Goal: Obtain resource: Download file/media

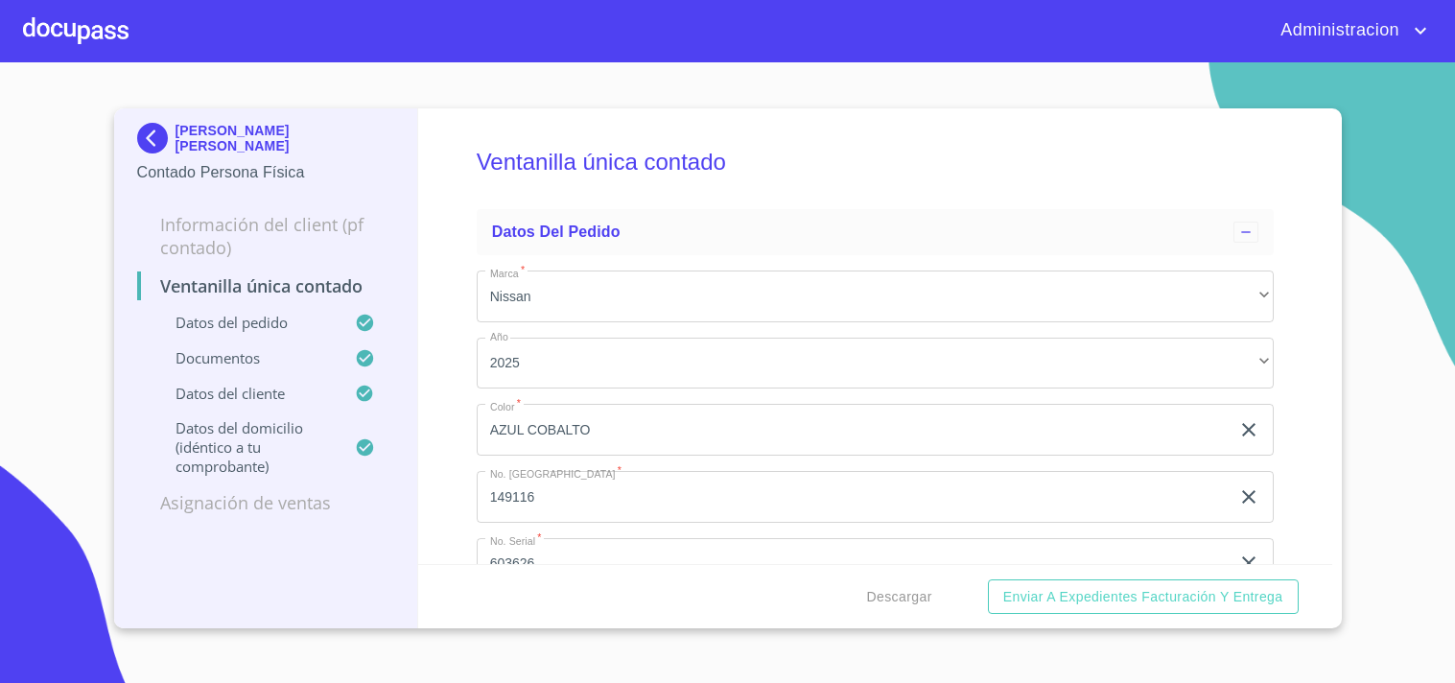
click at [212, 148] on p "JUAN CARLOS PEDROZA CHAVEZ" at bounding box center [285, 138] width 220 height 31
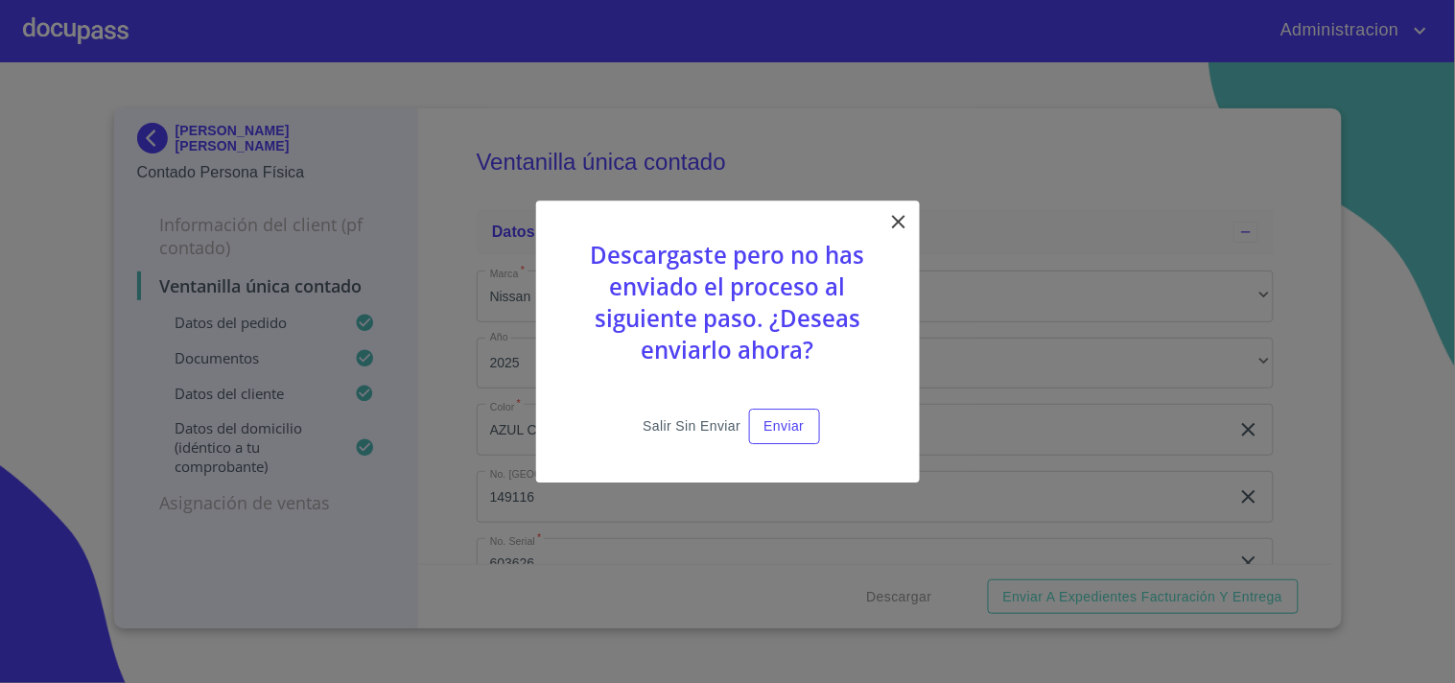
click at [654, 425] on span "Salir sin enviar" at bounding box center [691, 426] width 98 height 24
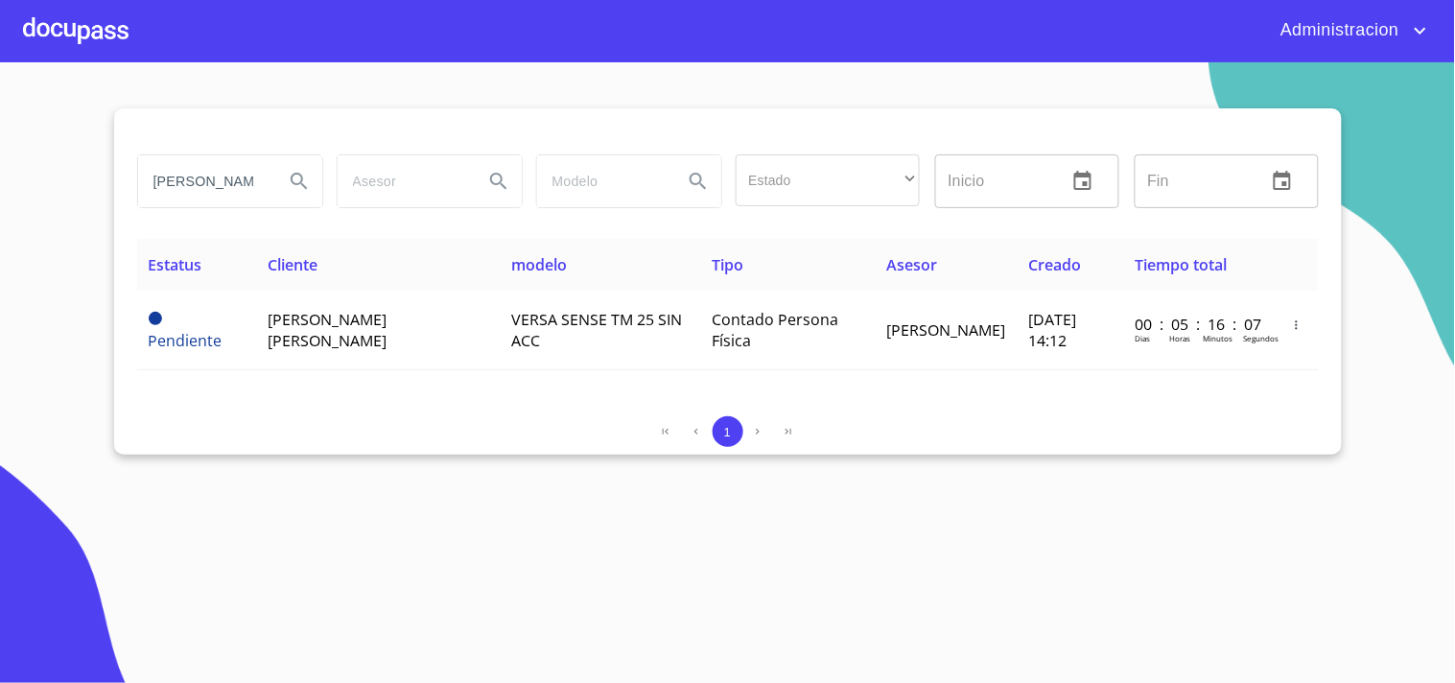
drag, startPoint x: 154, startPoint y: 157, endPoint x: 155, endPoint y: 174, distance: 16.3
click at [155, 161] on input "JUAN CARLOS PEDROZA" at bounding box center [203, 181] width 130 height 52
drag, startPoint x: 145, startPoint y: 178, endPoint x: 649, endPoint y: 197, distance: 504.7
click at [648, 196] on div "JUAN CARLOS PEDROZA Estado ​ ​ Inicio ​ Fin ​" at bounding box center [727, 181] width 1197 height 69
type input "v"
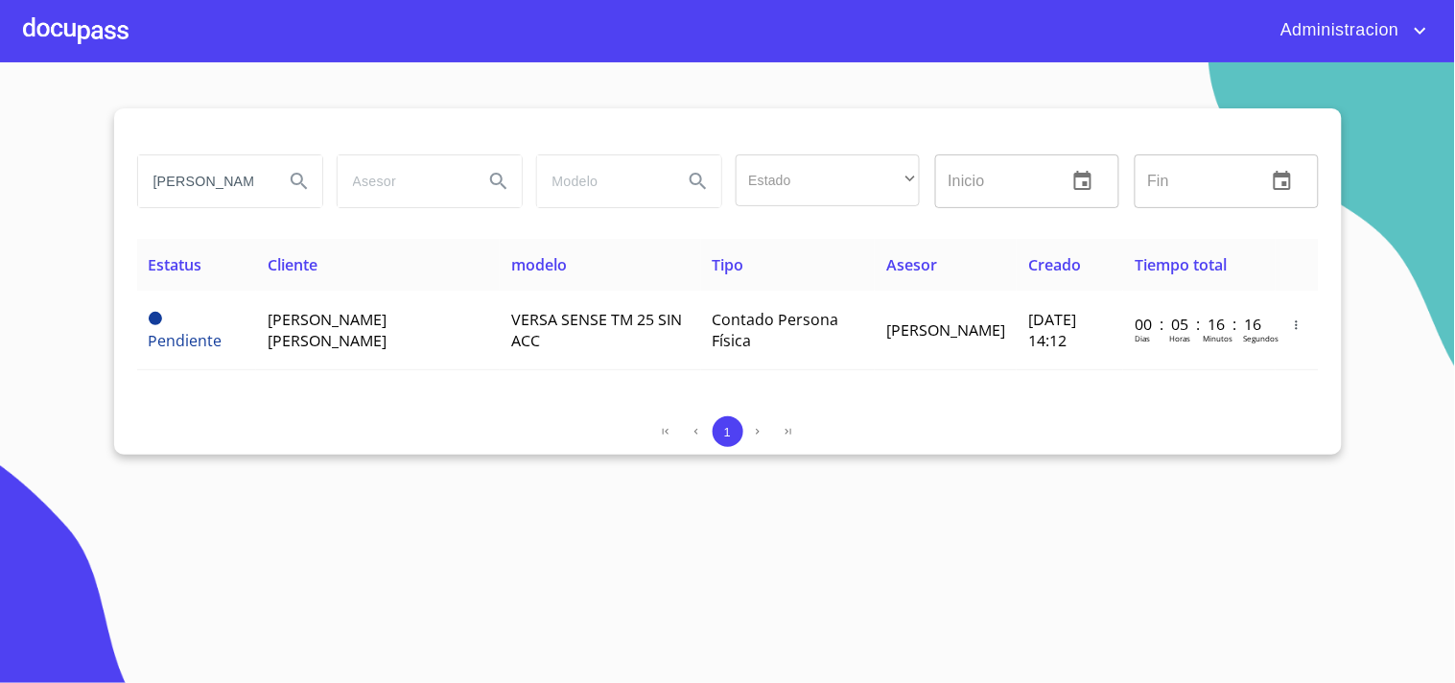
scroll to position [0, 2]
type input "VARLO GOMEZ"
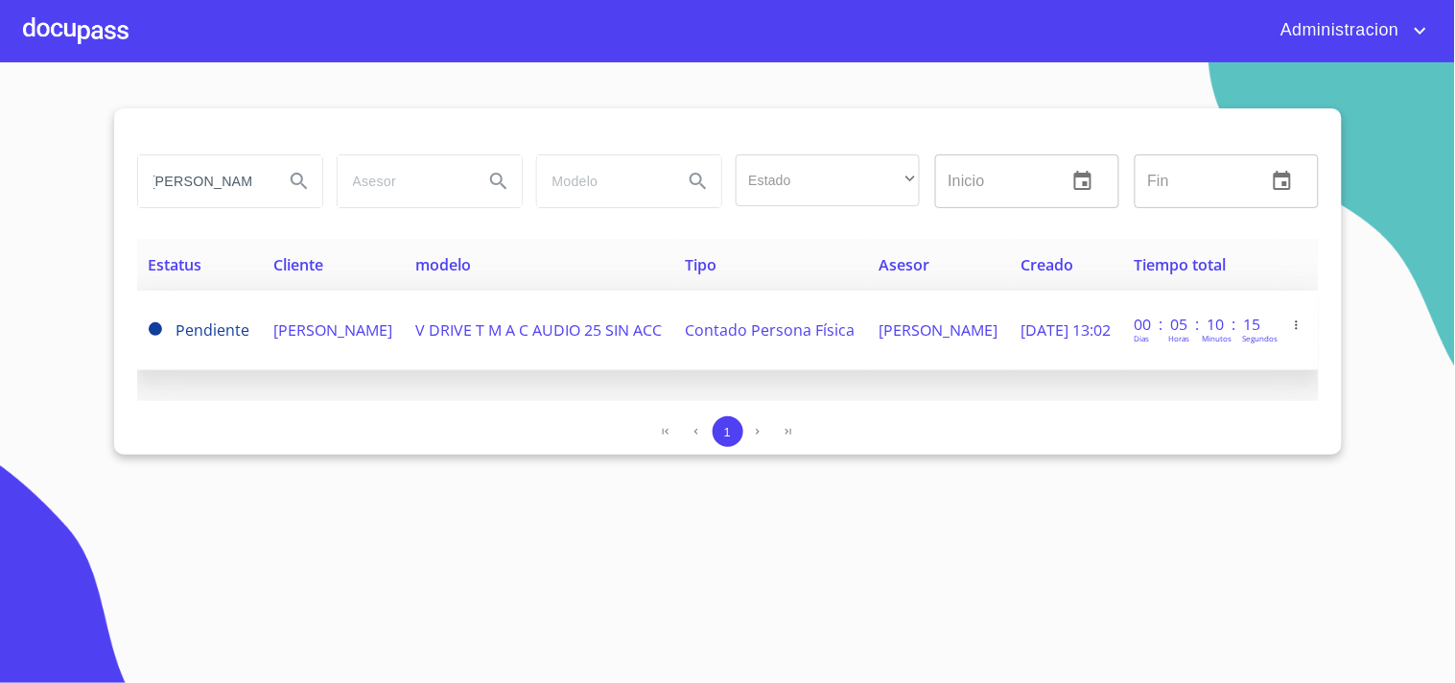
scroll to position [0, 0]
click at [589, 326] on span "V DRIVE T M A C AUDIO 25 SIN ACC" at bounding box center [538, 329] width 246 height 21
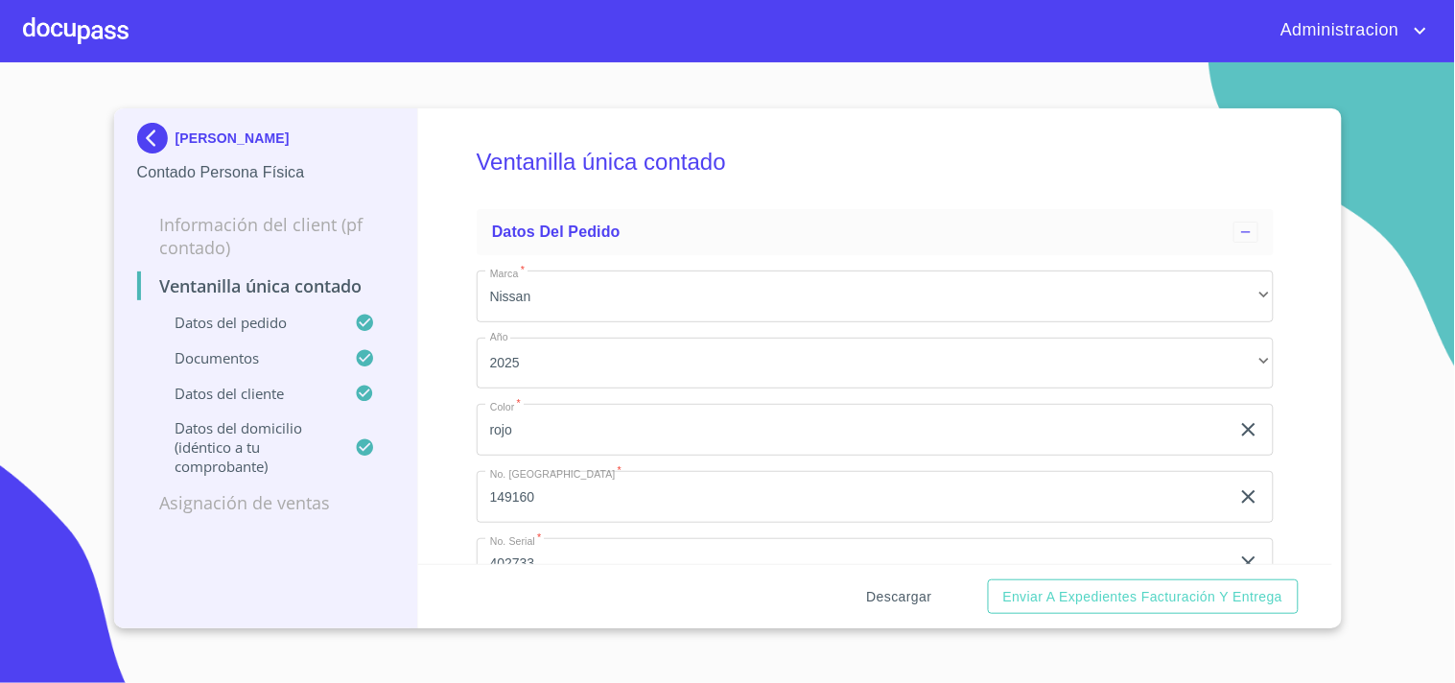
click at [877, 588] on span "Descargar" at bounding box center [899, 597] width 65 height 24
click at [254, 138] on p "VARLO GOMEZ VARGAS" at bounding box center [232, 137] width 114 height 15
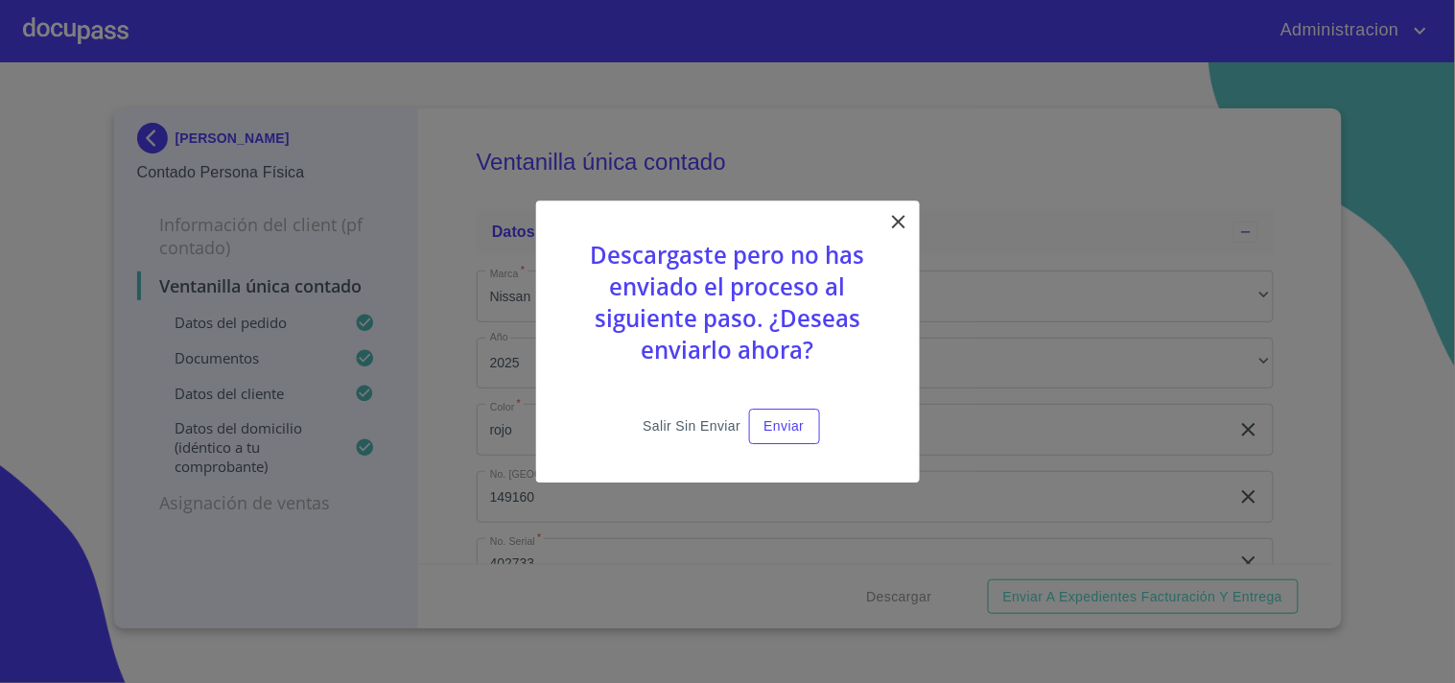
click at [668, 415] on span "Salir sin enviar" at bounding box center [691, 426] width 98 height 24
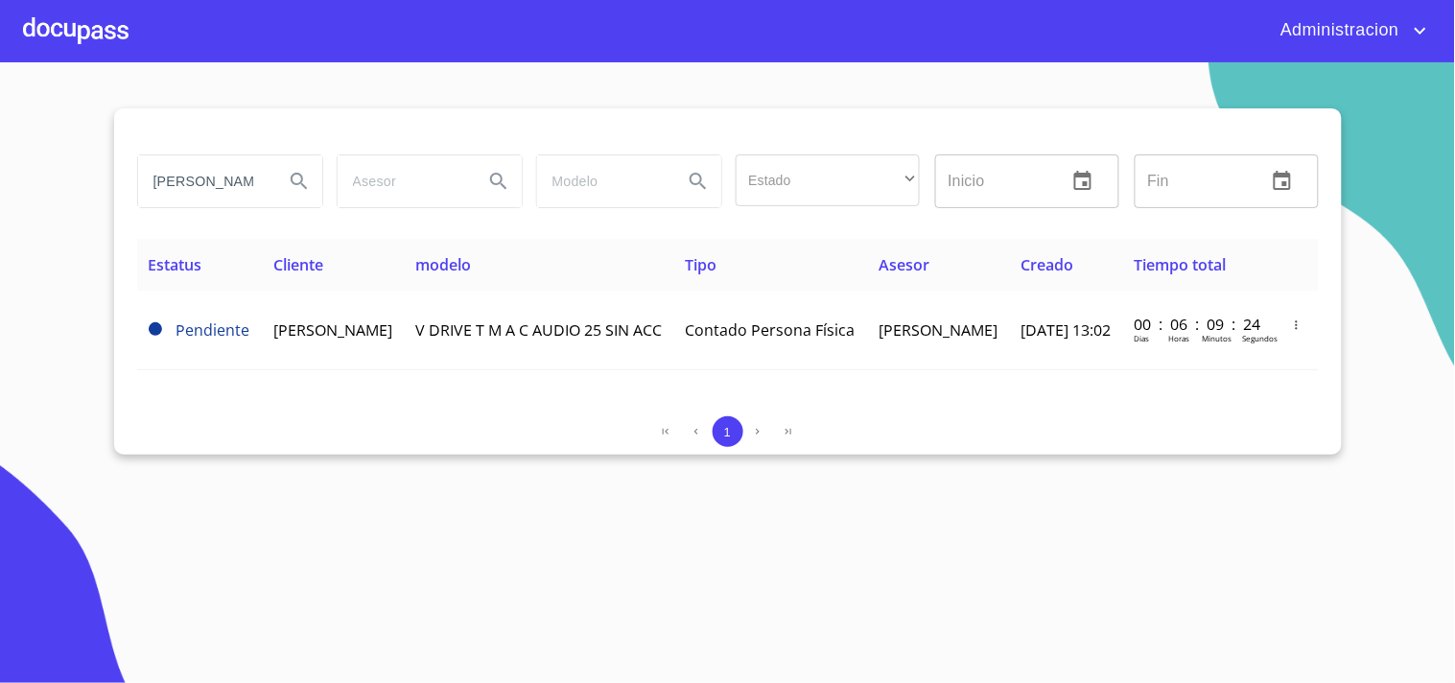
drag, startPoint x: 151, startPoint y: 182, endPoint x: 397, endPoint y: 186, distance: 246.5
click at [386, 186] on div "VARLO GOMEZ Estado ​ ​ Inicio ​ Fin ​" at bounding box center [727, 181] width 1197 height 69
type input "[PERSON_NAME]"
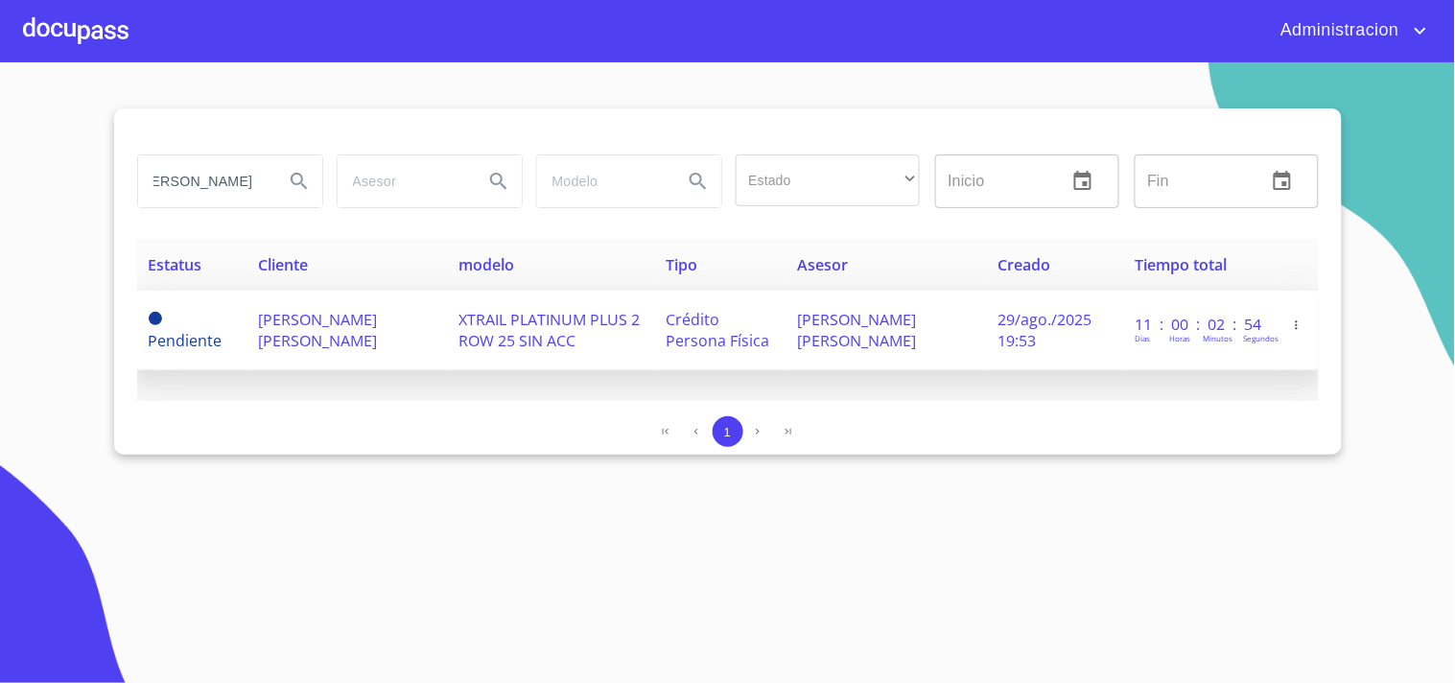
scroll to position [0, 0]
click at [675, 319] on span "Crédito Persona Física" at bounding box center [717, 330] width 104 height 42
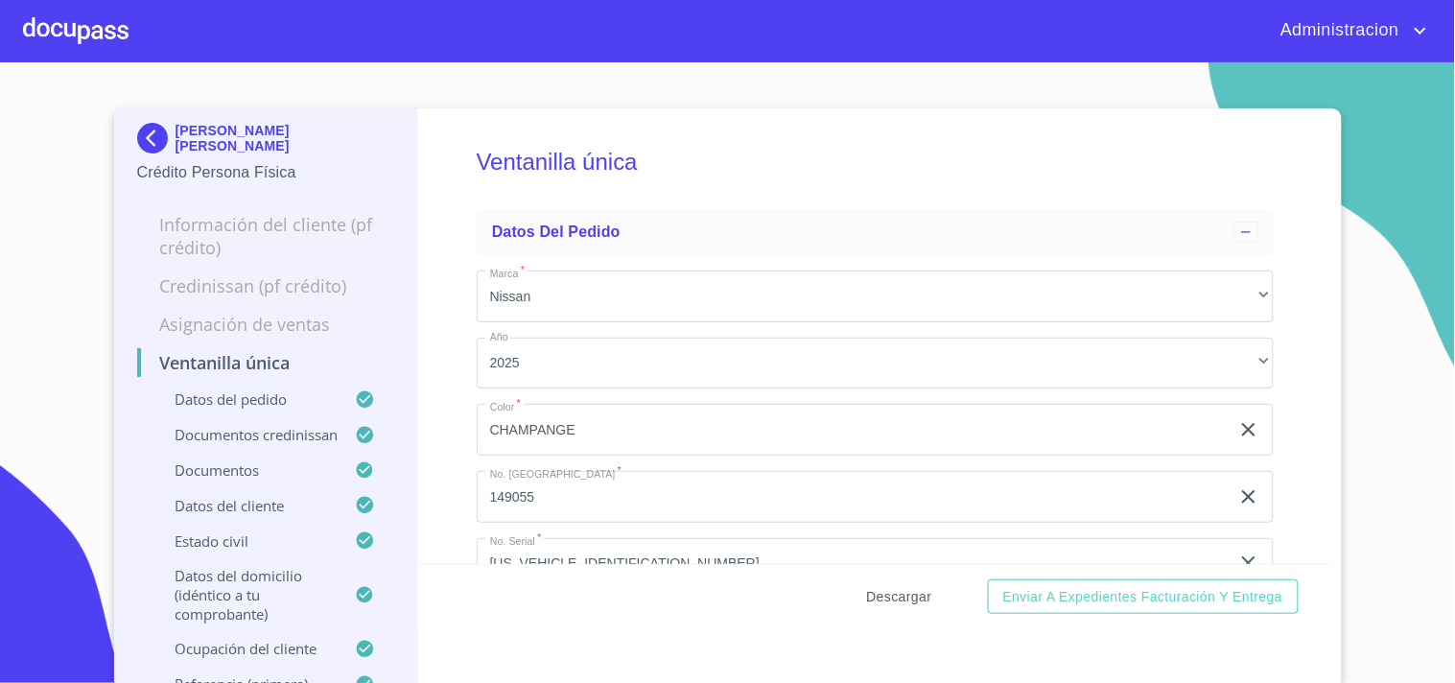
click at [898, 601] on span "Descargar" at bounding box center [899, 597] width 65 height 24
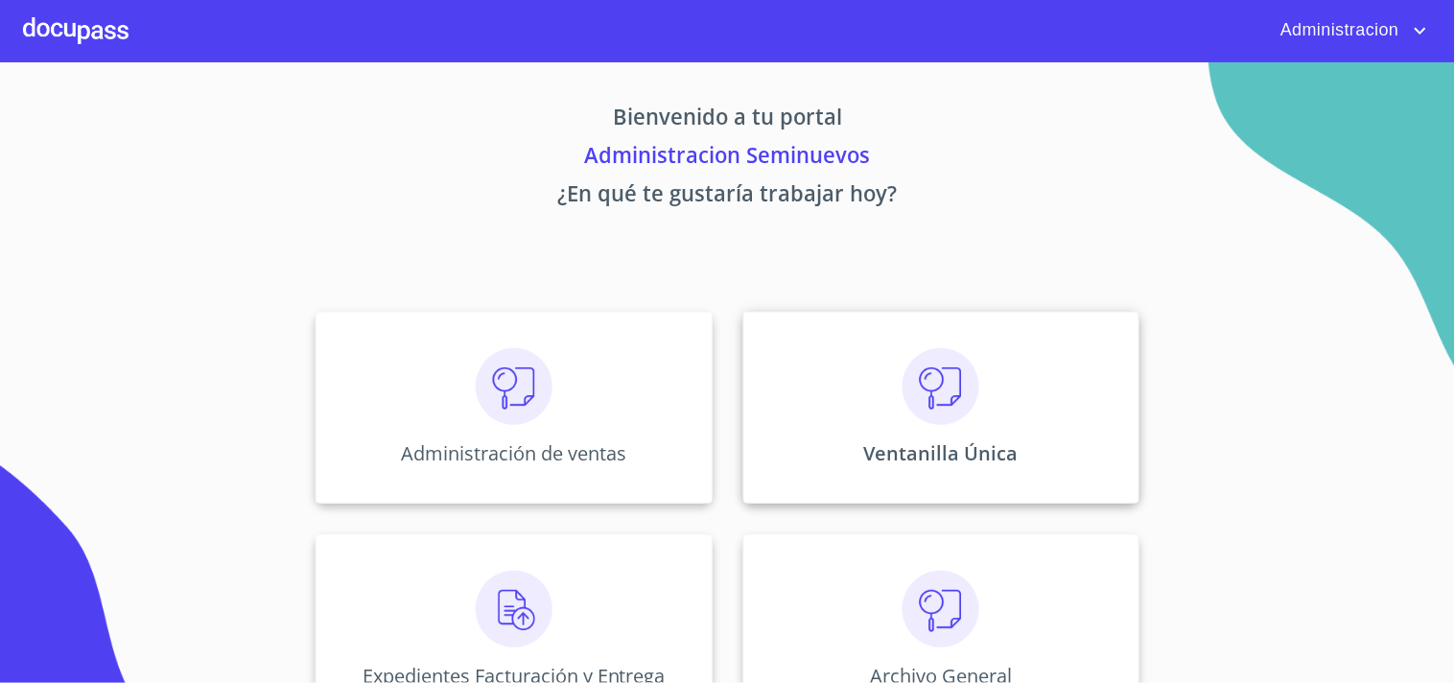
click at [861, 404] on div "Ventanilla Única" at bounding box center [941, 408] width 396 height 192
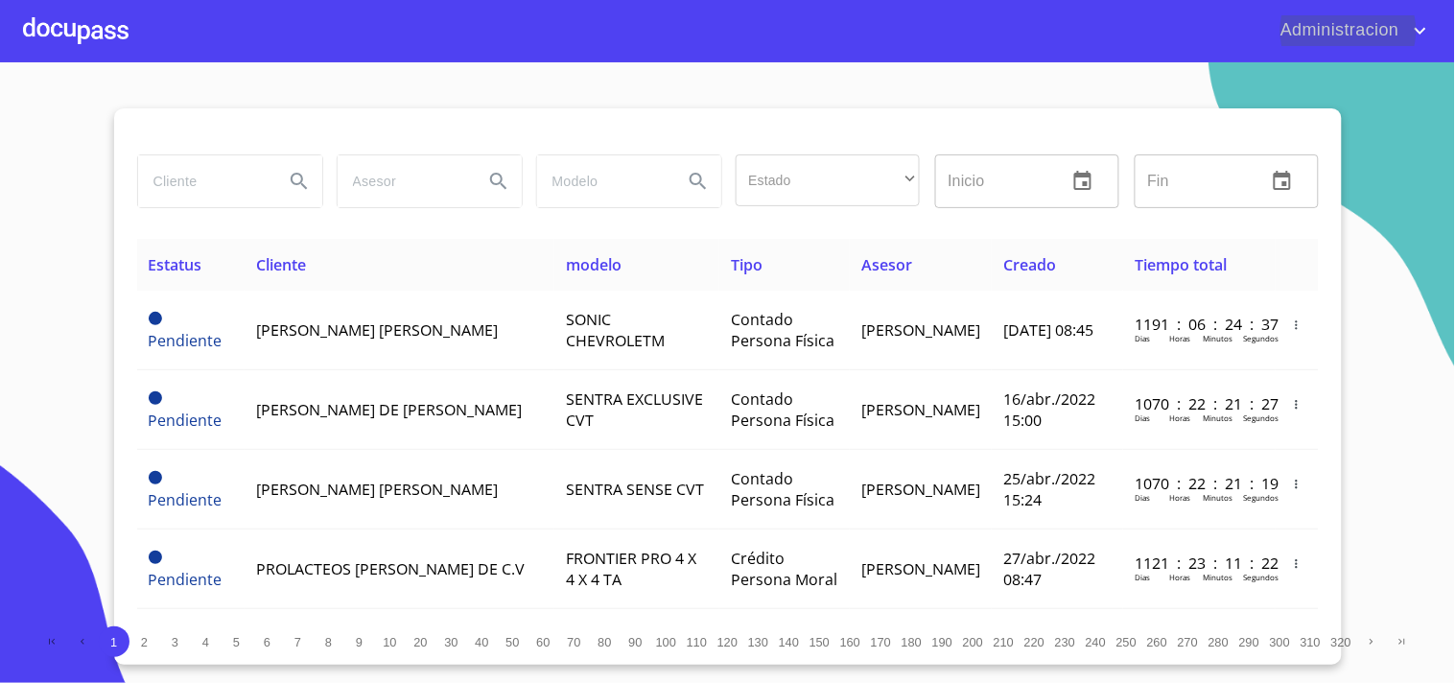
click at [186, 194] on input "search" at bounding box center [203, 181] width 130 height 52
type input "[PERSON_NAME]"
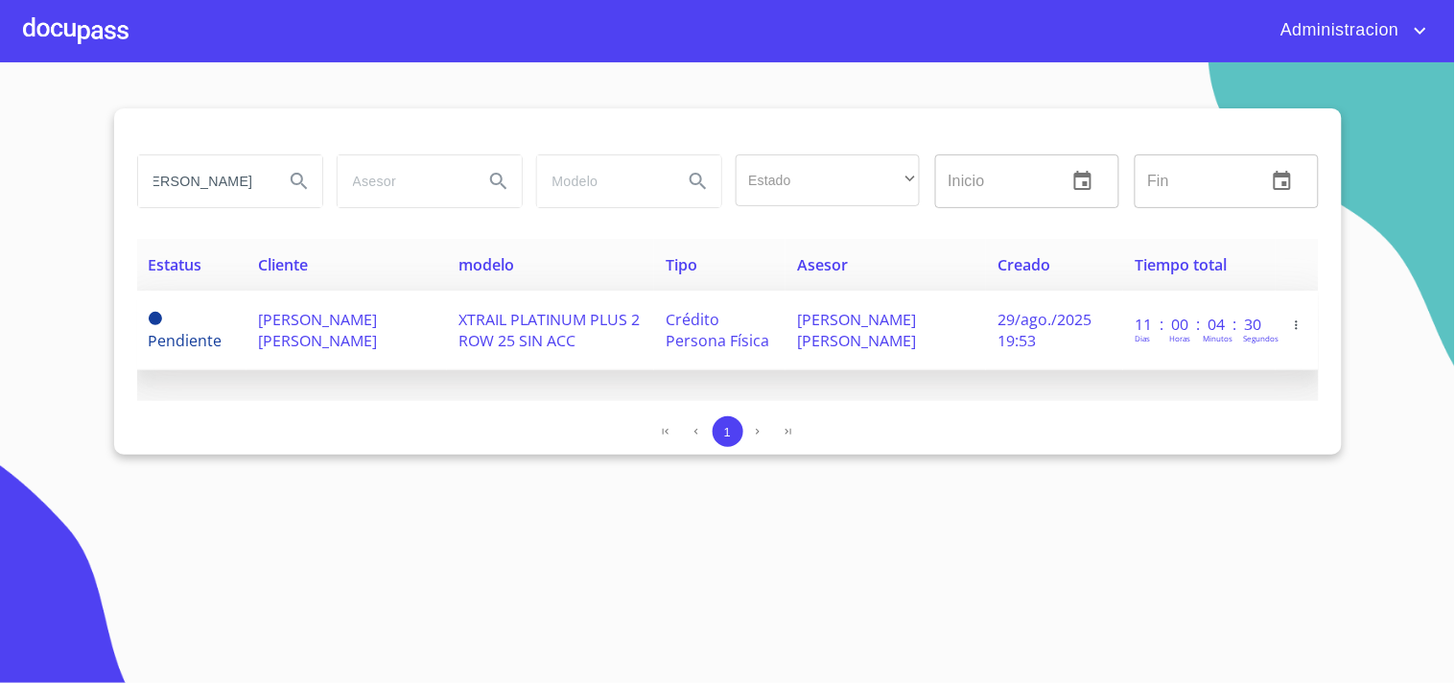
click at [865, 347] on span "[PERSON_NAME] [PERSON_NAME]" at bounding box center [856, 330] width 119 height 42
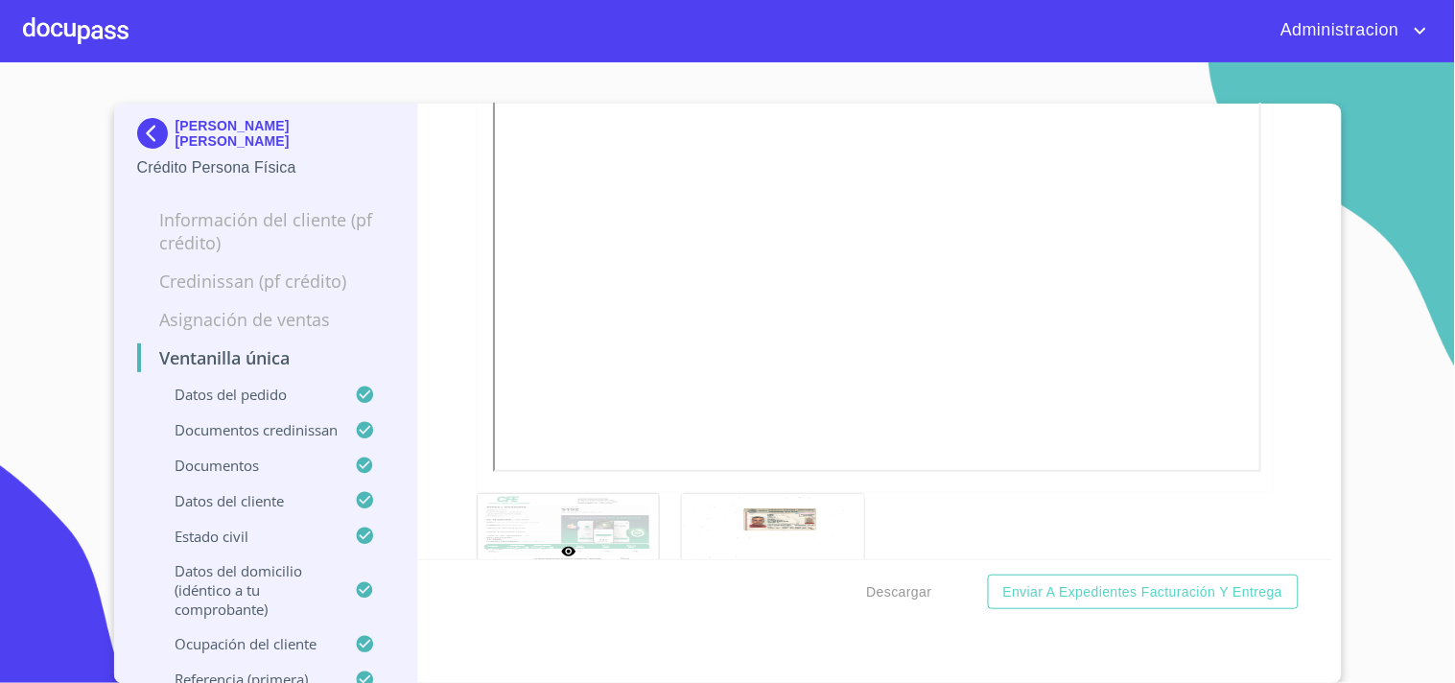
scroll to position [1904, 0]
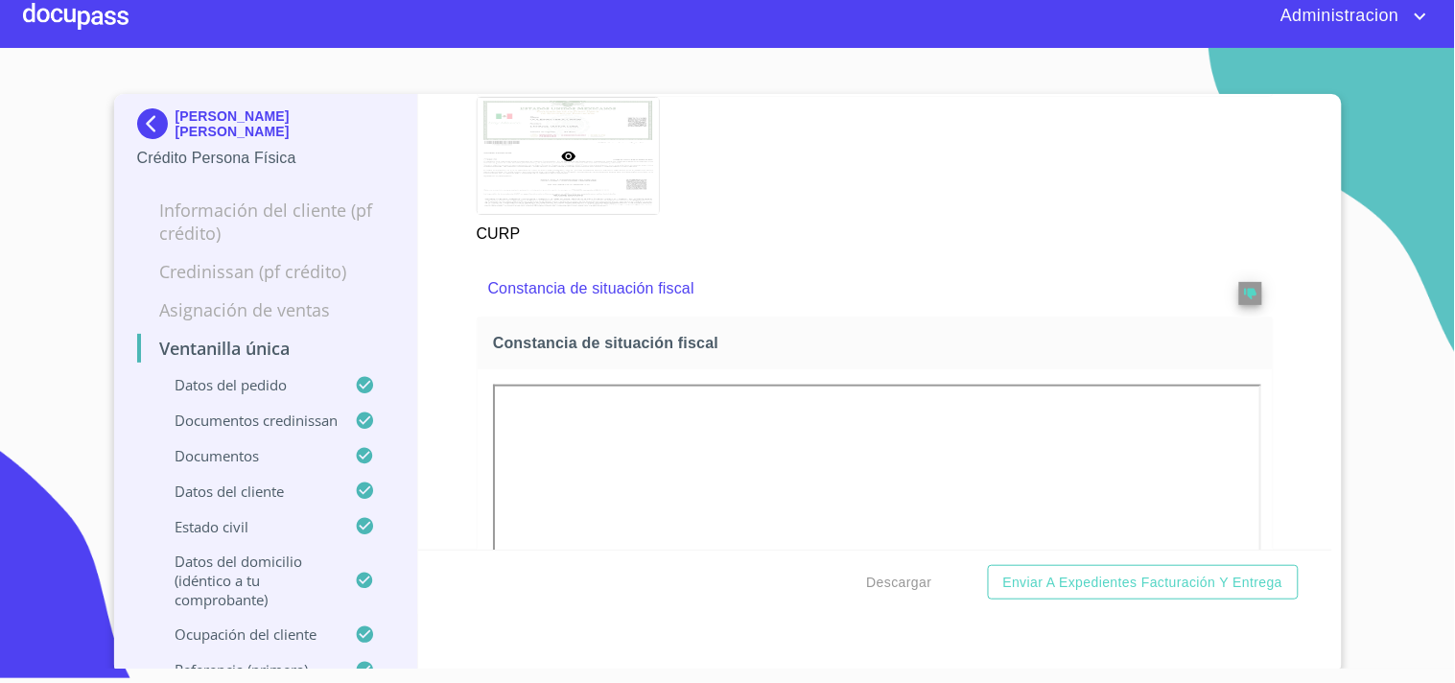
scroll to position [6041, 0]
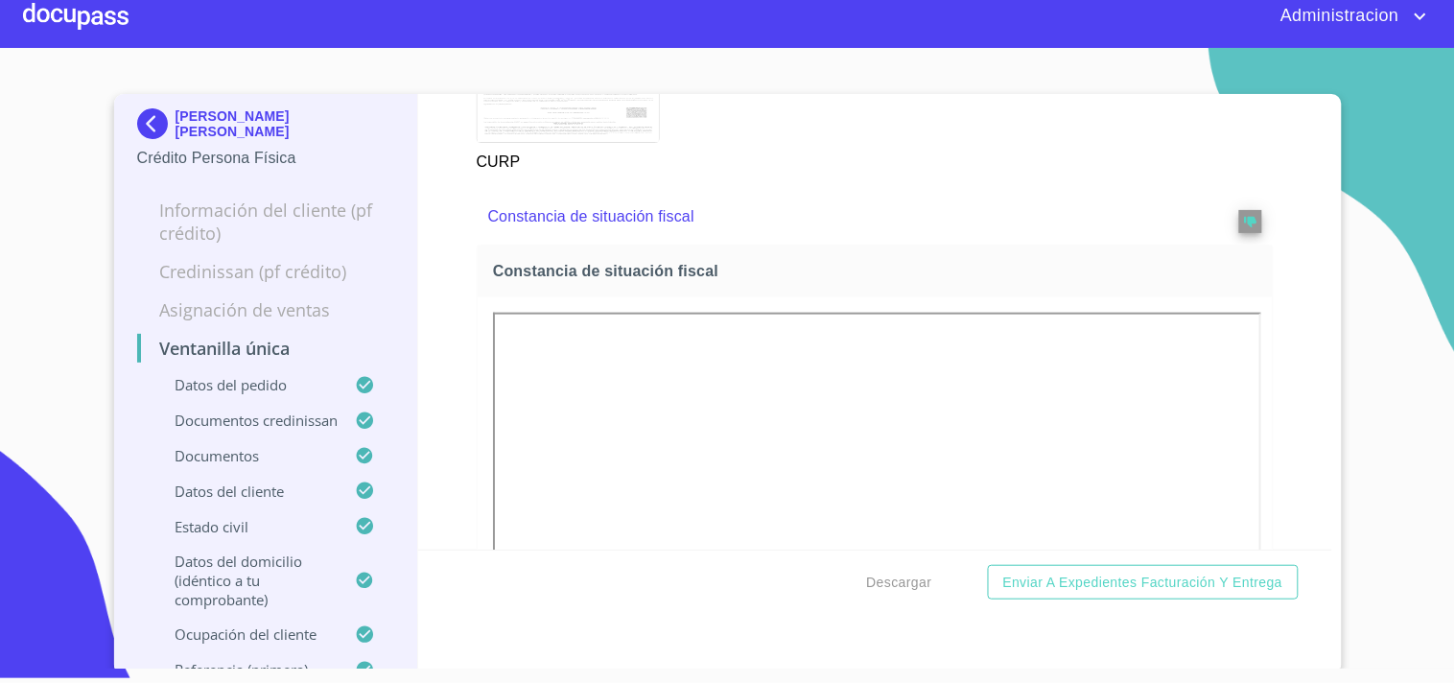
click at [251, 123] on p "[PERSON_NAME] [PERSON_NAME]" at bounding box center [285, 123] width 220 height 31
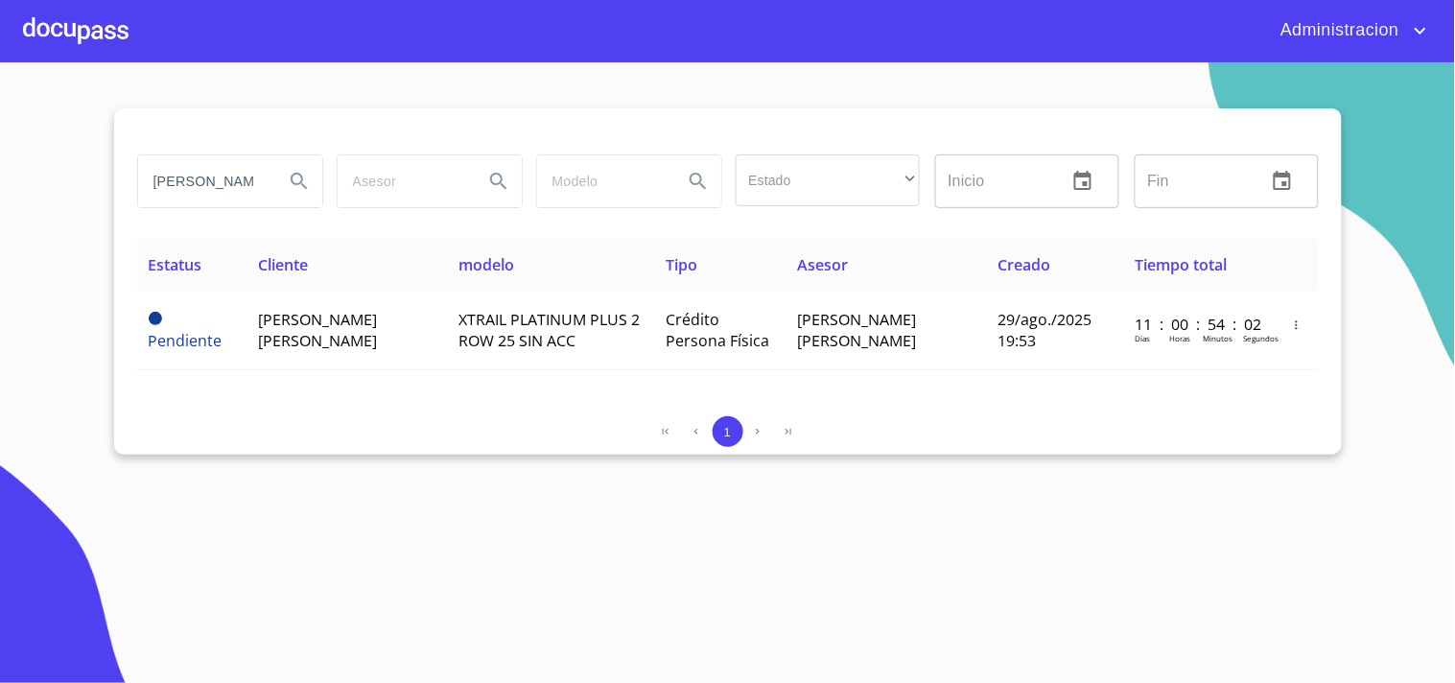
drag, startPoint x: 278, startPoint y: 201, endPoint x: 602, endPoint y: 225, distance: 325.0
click at [579, 226] on div "[PERSON_NAME] Estado ​ ​ Inicio ​ Fin ​" at bounding box center [727, 193] width 1181 height 92
type input "llantera garraom"
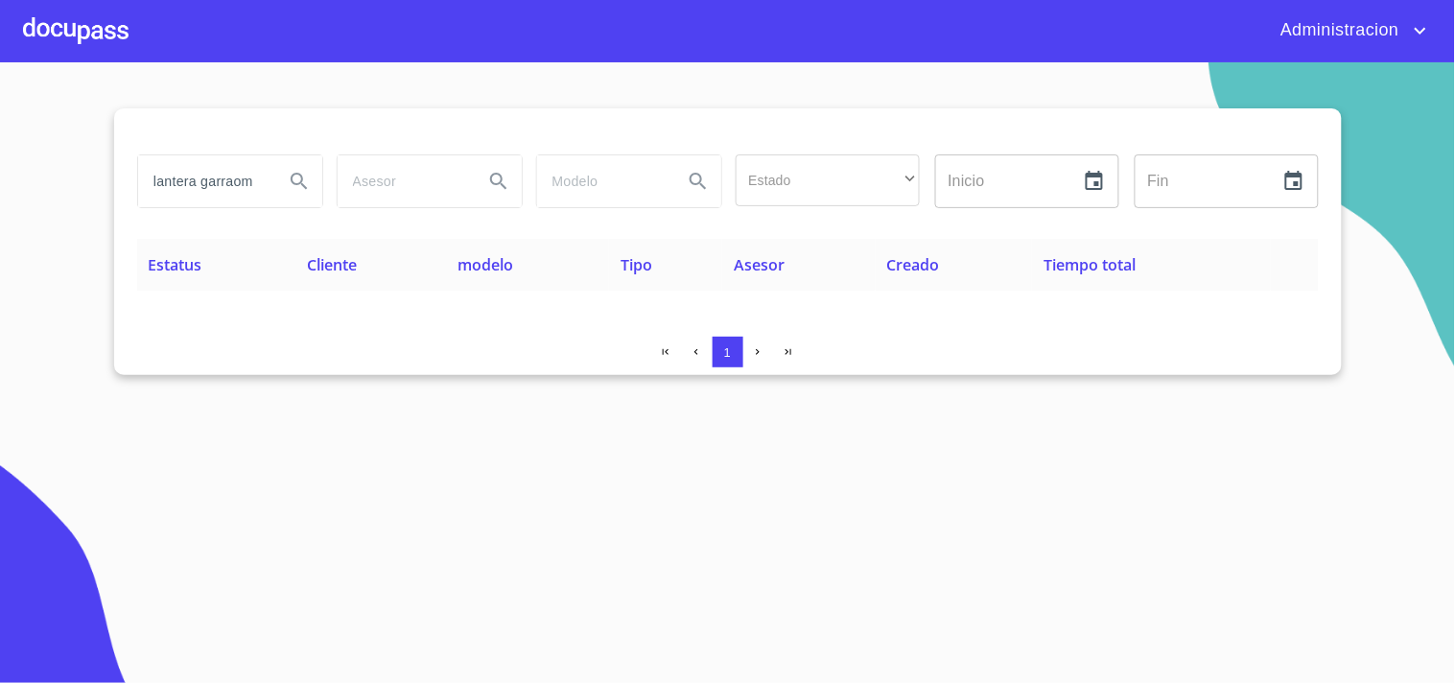
scroll to position [0, 0]
drag, startPoint x: 261, startPoint y: 180, endPoint x: 140, endPoint y: 158, distance: 122.8
click at [121, 173] on div "llantera garraom Estado ​ ​ Inicio ​ Fin ​ Estatus Cliente modelo Tipo Asesor C…" at bounding box center [727, 241] width 1227 height 267
type input "llantera"
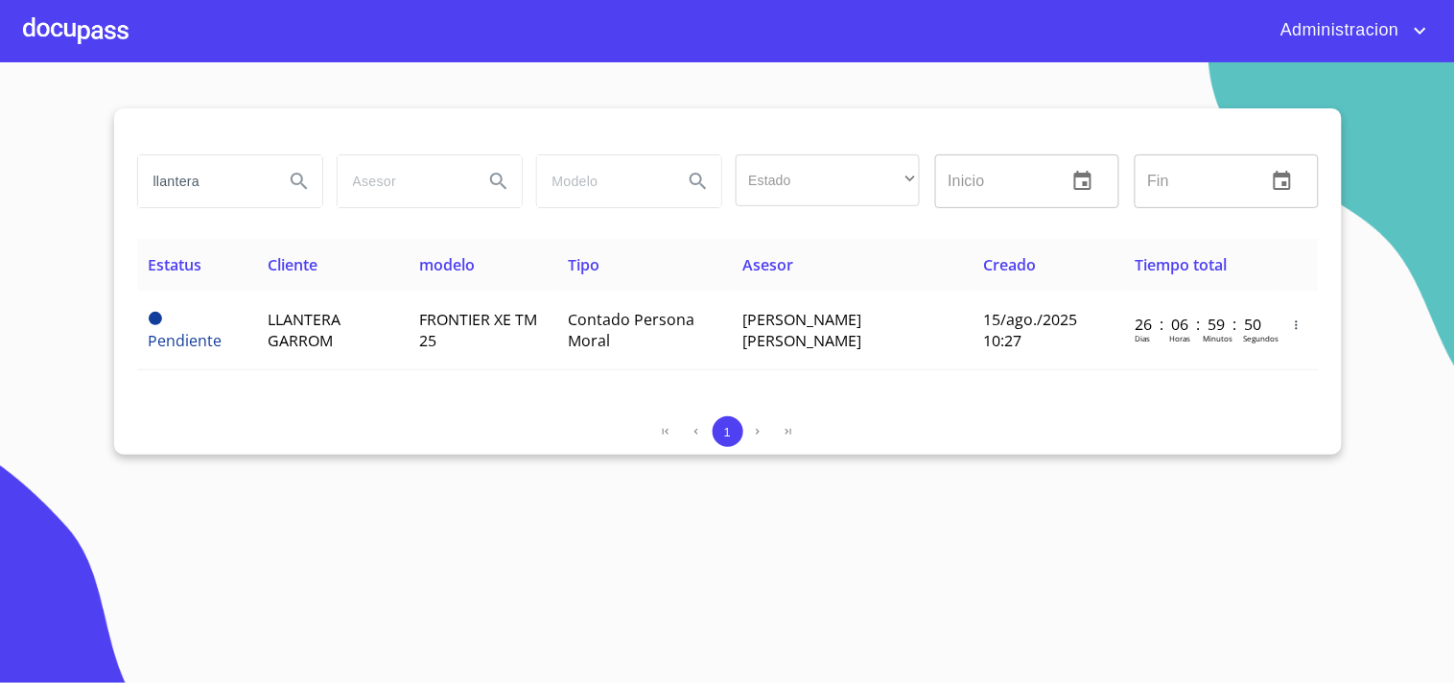
drag, startPoint x: 216, startPoint y: 175, endPoint x: 0, endPoint y: 120, distance: 222.6
click at [2, 148] on section "llantera Estado ​ ​ Inicio ​ Fin ​ Estatus Cliente modelo Tipo Asesor Creado Ti…" at bounding box center [727, 372] width 1455 height 620
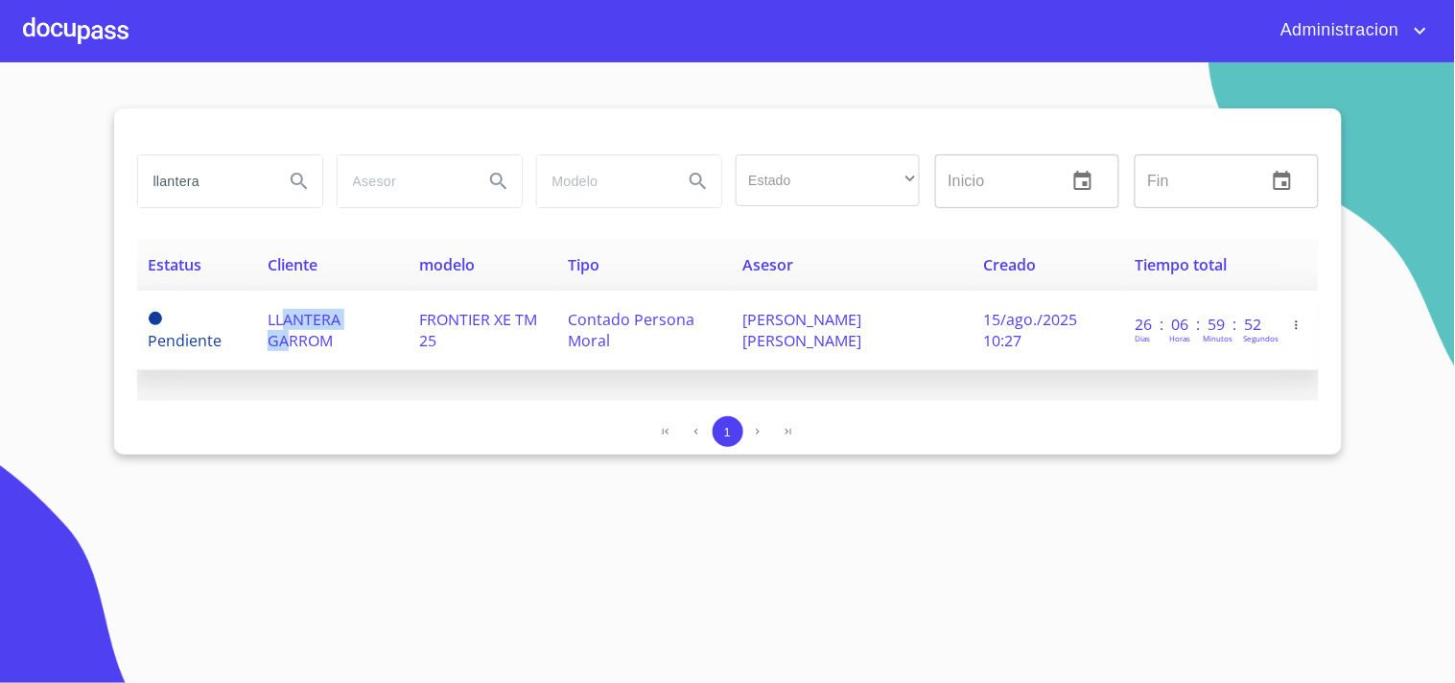
click at [284, 328] on span "LLANTERA GARROM" at bounding box center [304, 330] width 73 height 42
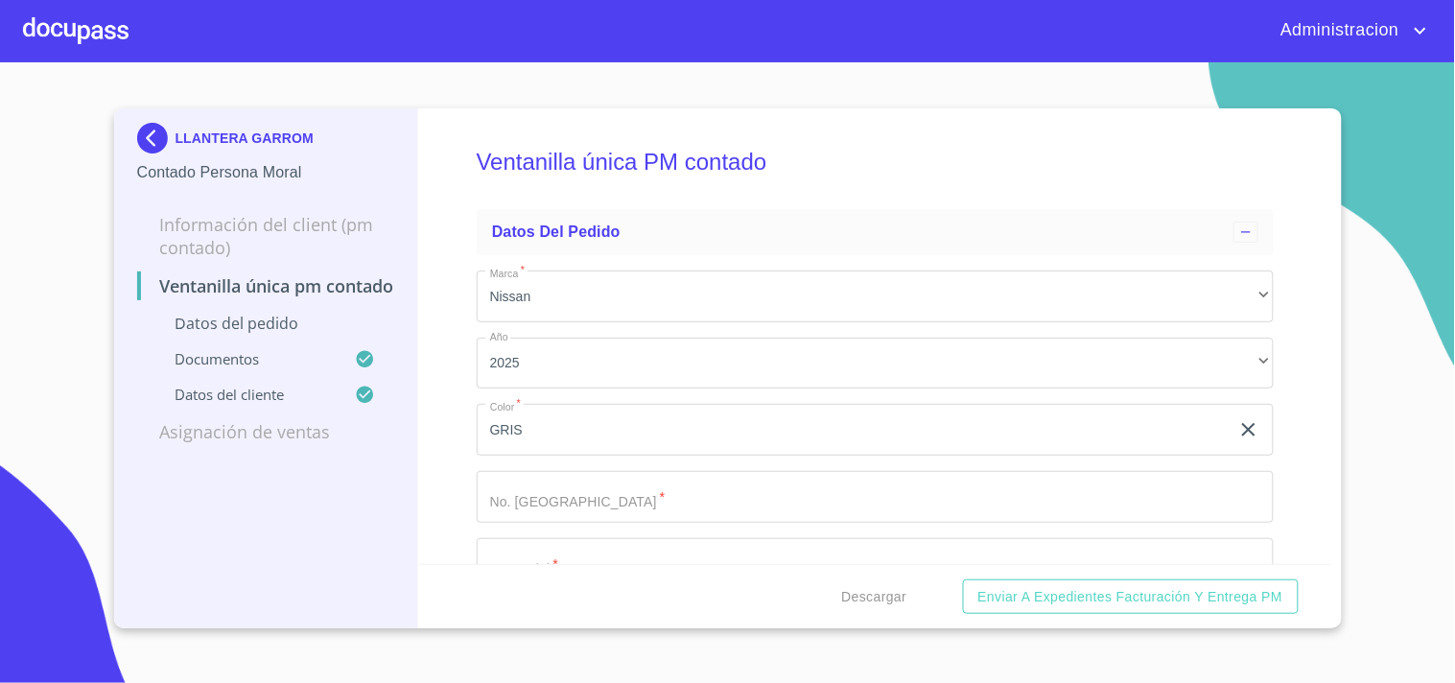
click at [890, 576] on div "Descargar Enviar a Expedientes Facturación y Entrega PM" at bounding box center [875, 596] width 914 height 65
click at [720, 568] on div "Descargar Enviar a Expedientes Facturación y Entrega PM" at bounding box center [875, 596] width 914 height 65
click at [878, 599] on span "Descargar" at bounding box center [873, 597] width 65 height 24
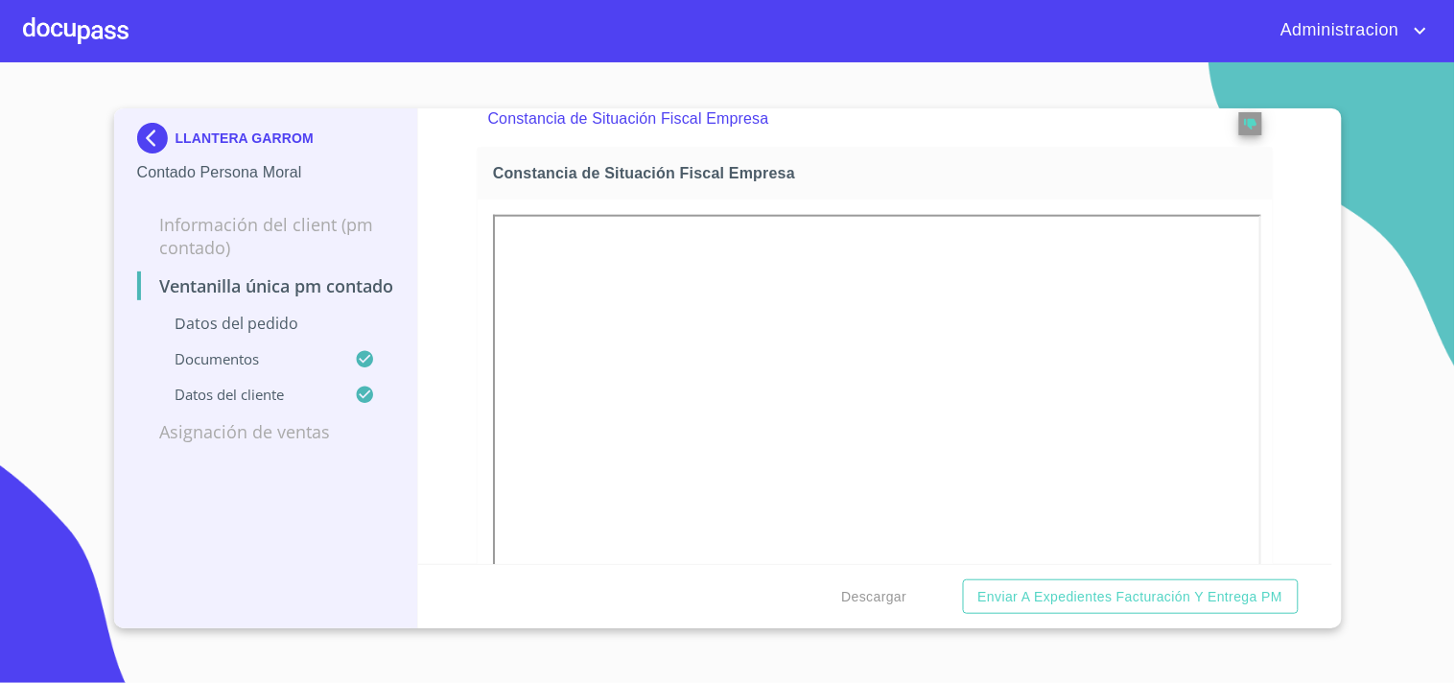
scroll to position [2343, 0]
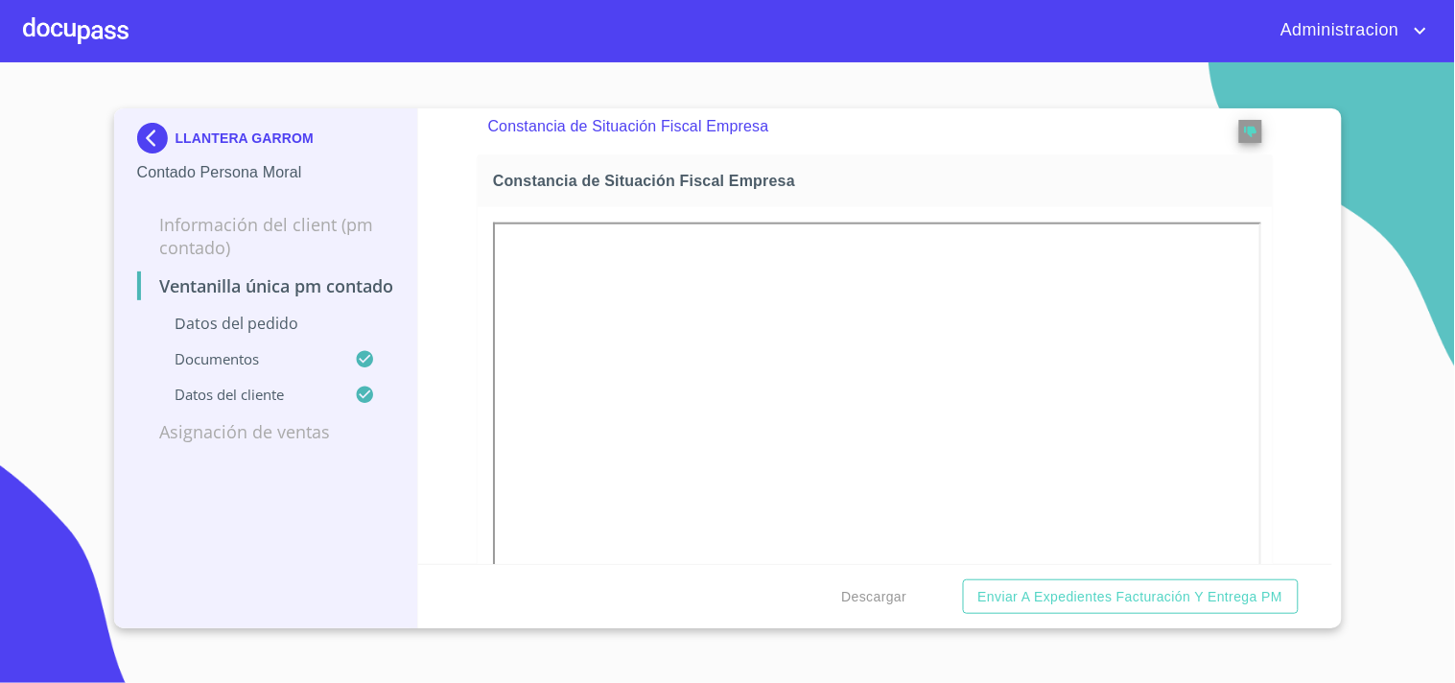
click at [1261, 379] on div "Ventanilla única PM contado Datos del pedido Marca   * Nissan ​ Año 2025 ​ Colo…" at bounding box center [875, 335] width 914 height 455
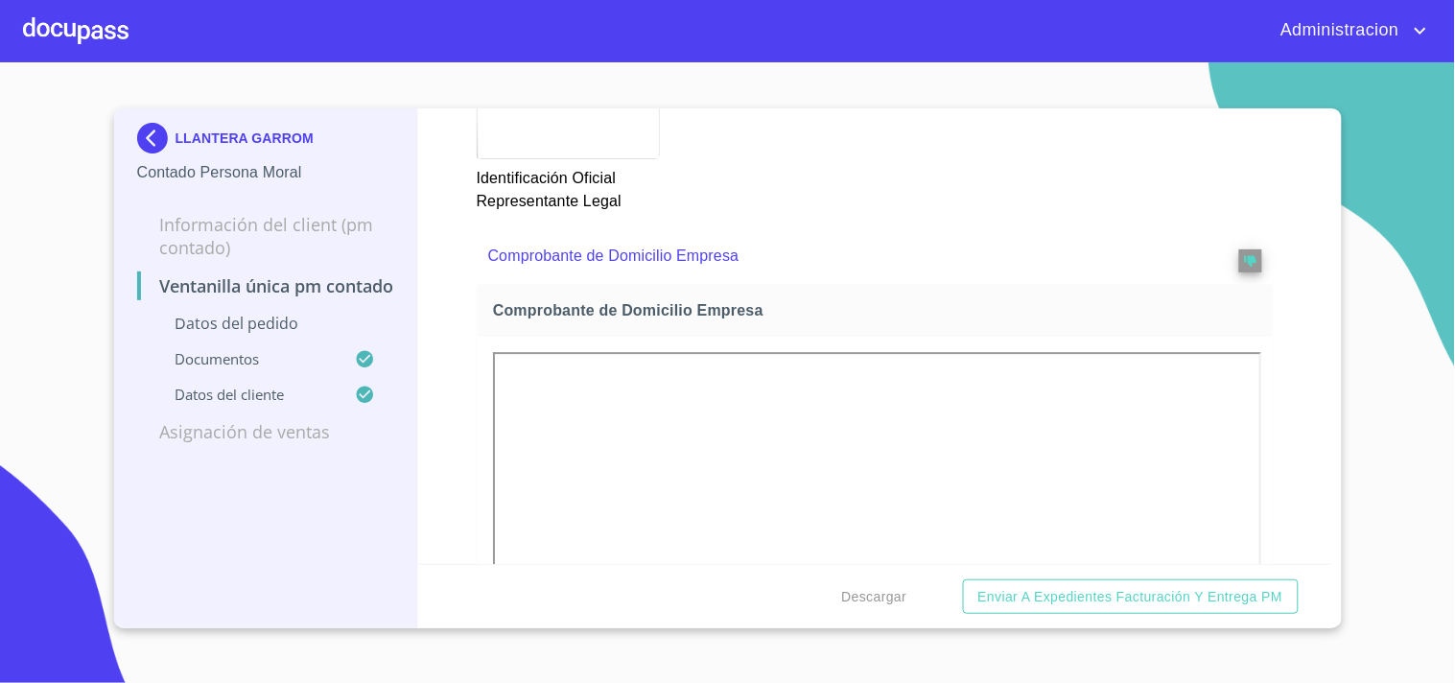
scroll to position [1473, 0]
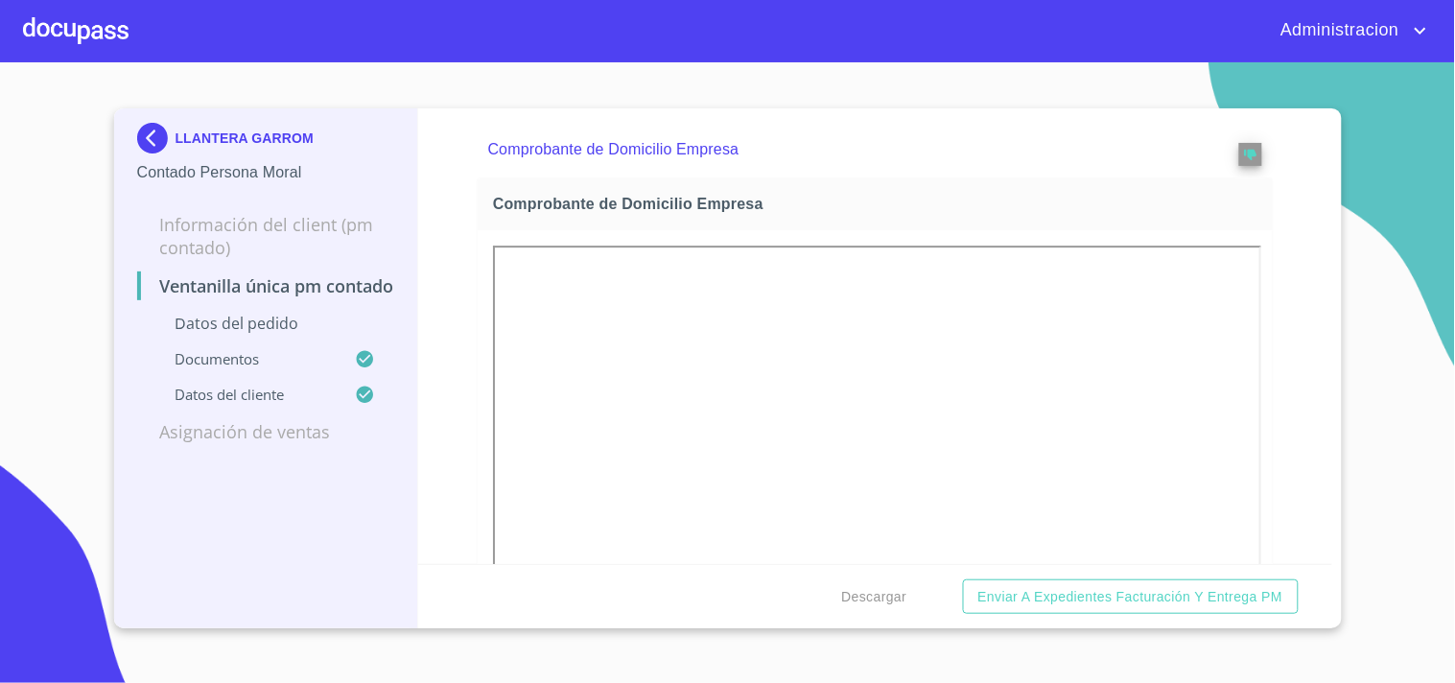
click at [1281, 365] on div "Ventanilla única PM contado Datos del pedido Marca   * Nissan ​ Año 2025 ​ Colo…" at bounding box center [875, 335] width 914 height 455
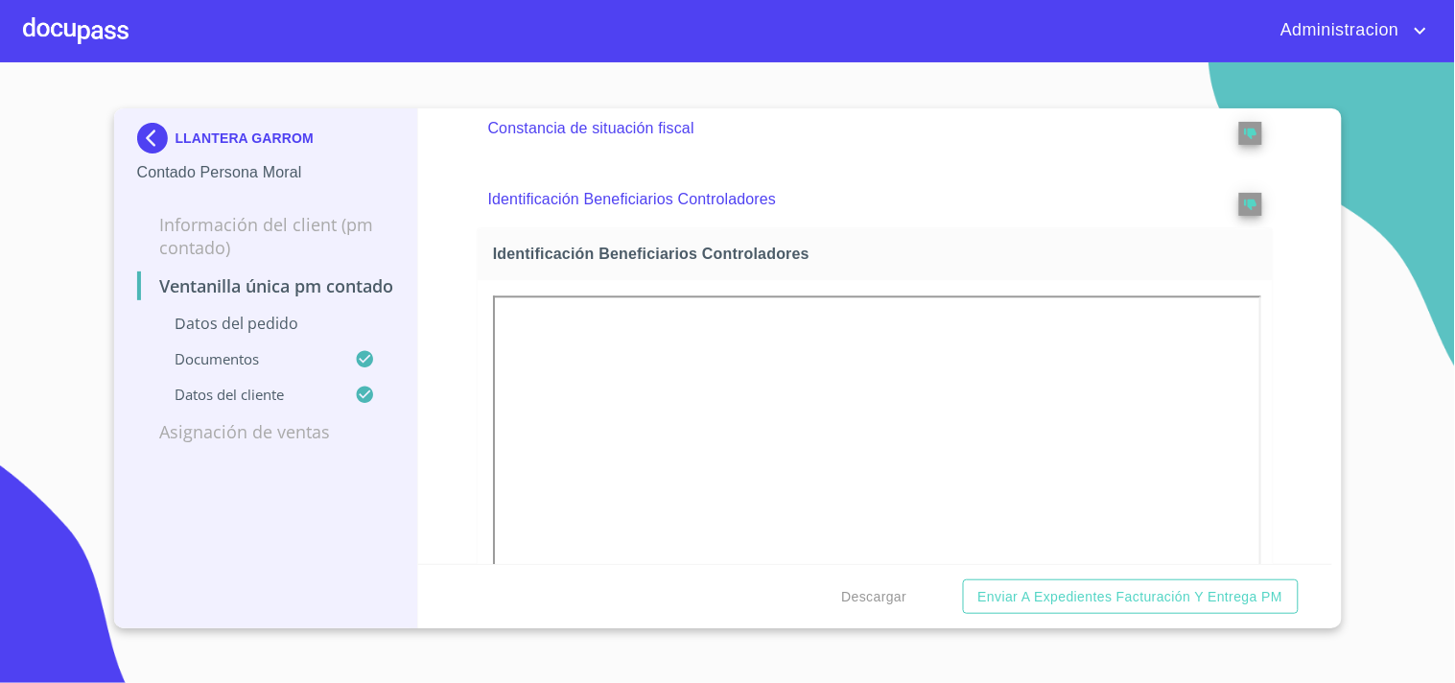
scroll to position [4883, 0]
click at [1270, 387] on div "Ventanilla única PM contado Datos del pedido Marca   * Nissan ​ Año 2025 ​ Colo…" at bounding box center [875, 335] width 914 height 455
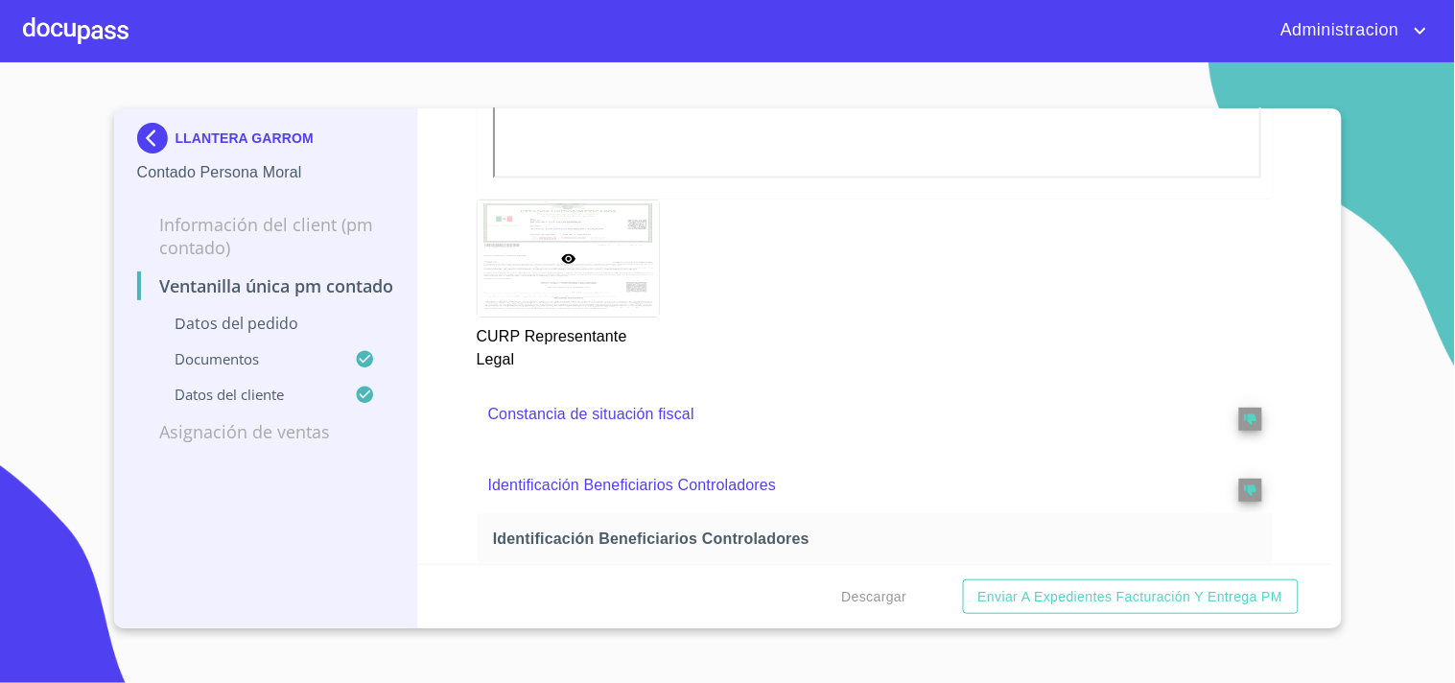
scroll to position [4989, 0]
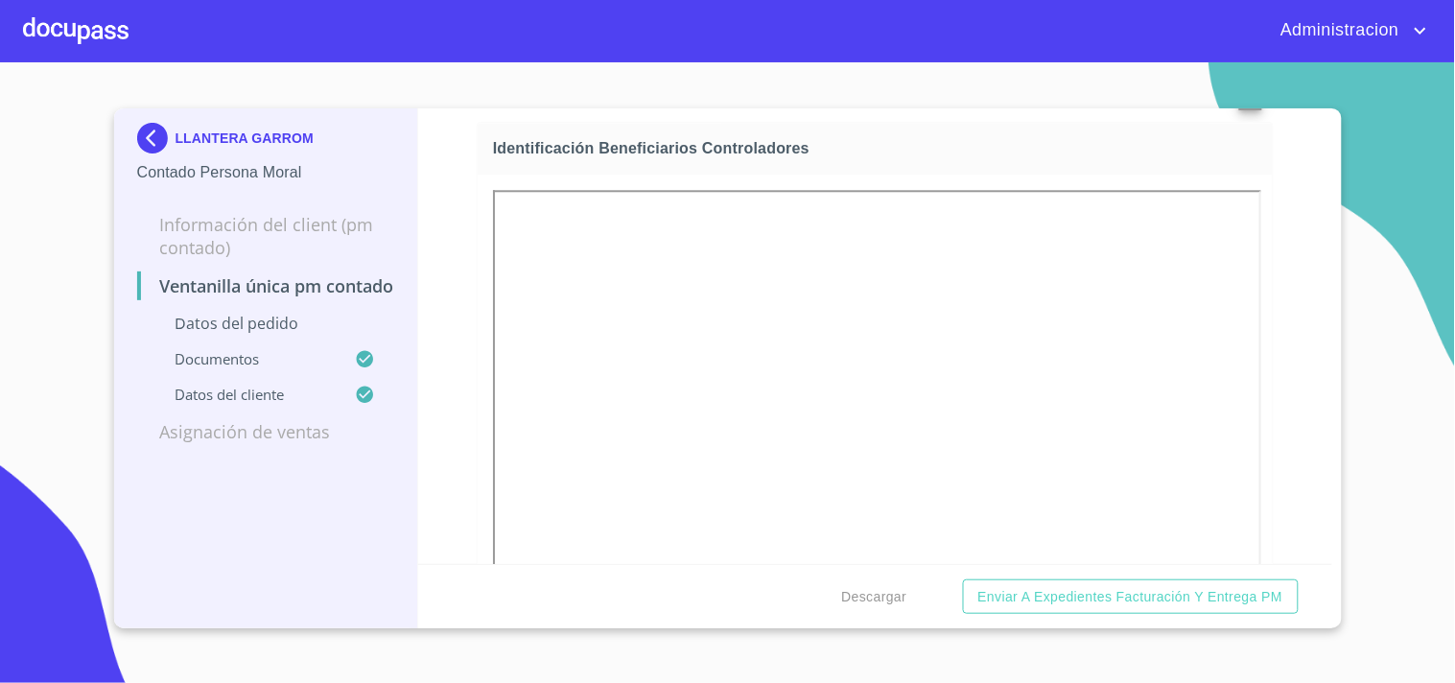
click at [204, 132] on p "LLANTERA GARROM" at bounding box center [244, 137] width 139 height 15
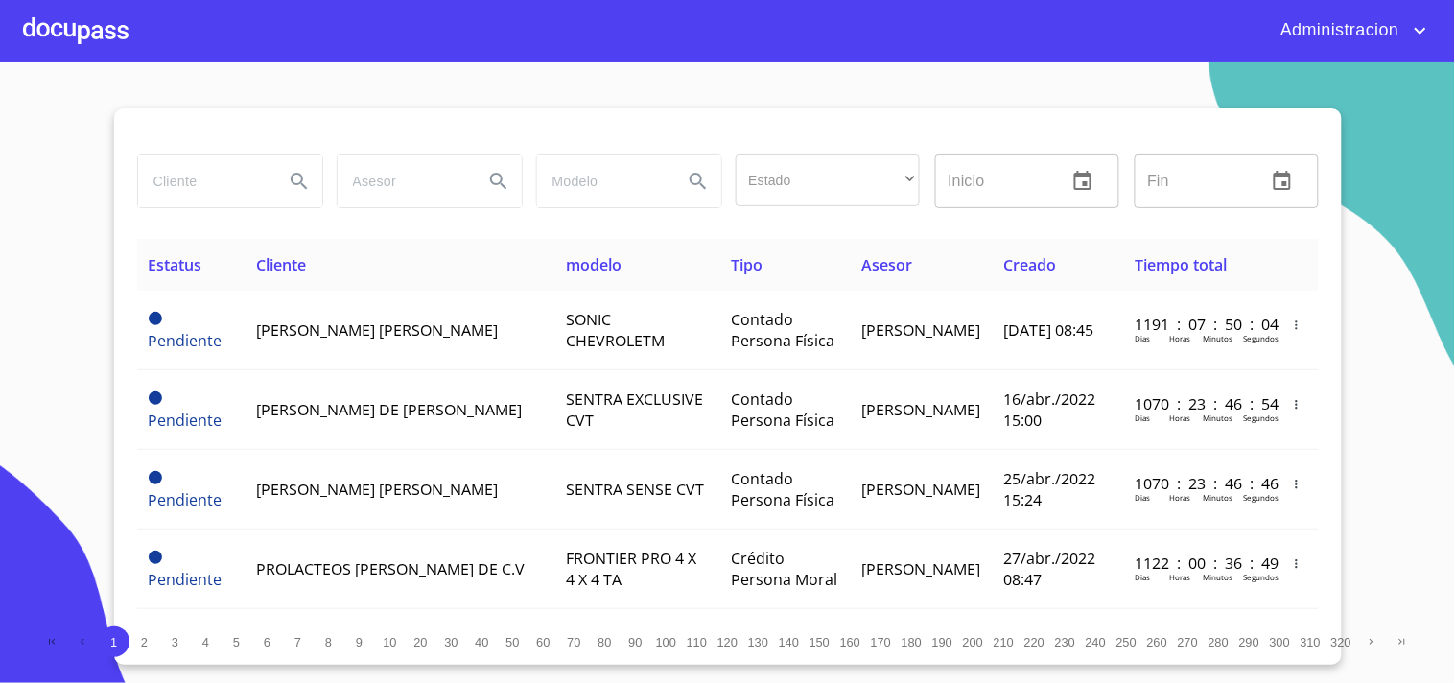
click at [252, 175] on input "search" at bounding box center [203, 181] width 130 height 52
type input "JOEL INES"
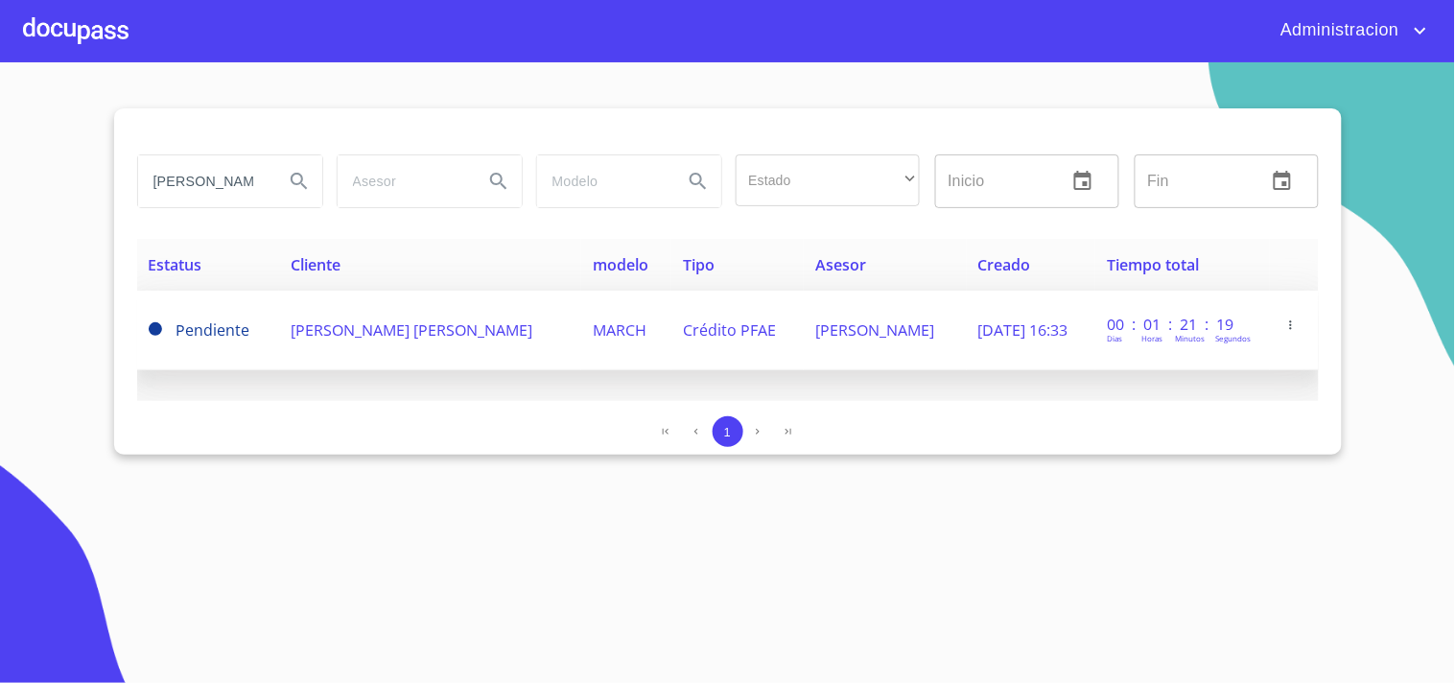
click at [382, 329] on span "JOEL INES GOMEZ GONZALEZ" at bounding box center [412, 329] width 242 height 21
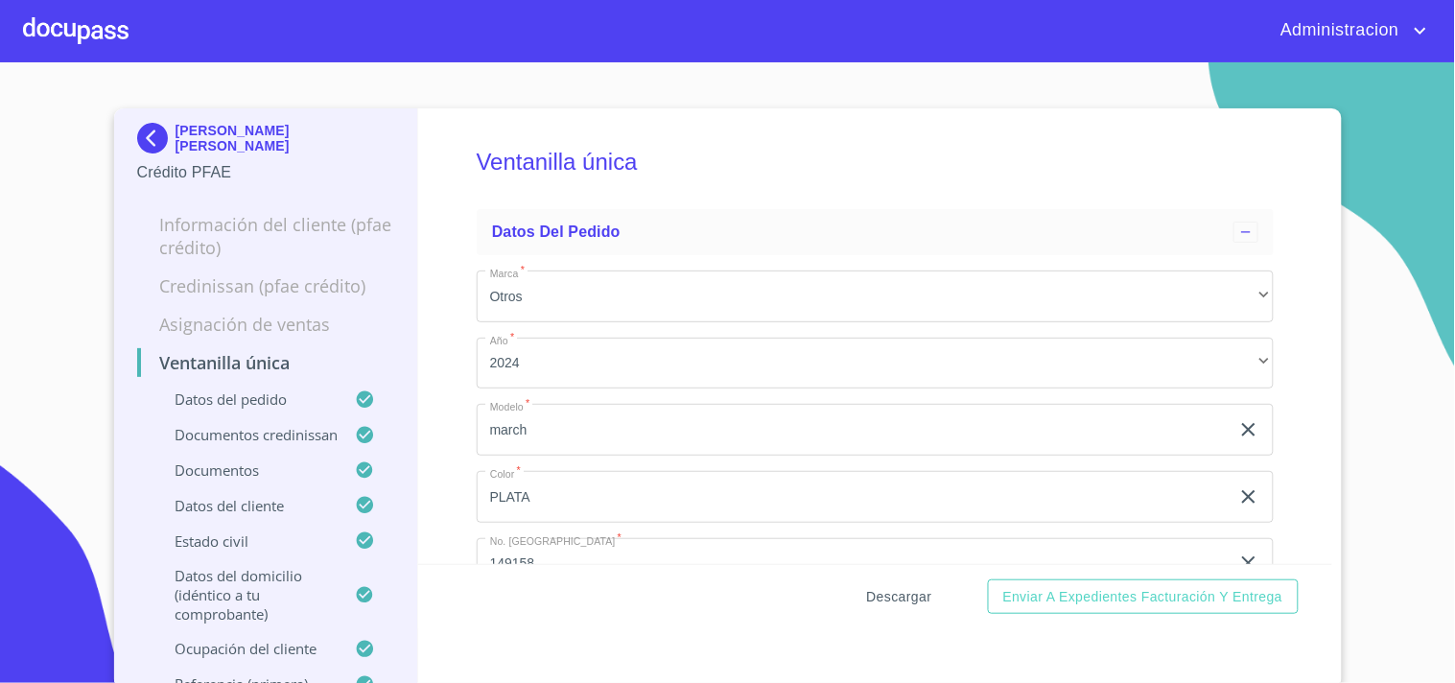
click at [895, 587] on span "Descargar" at bounding box center [899, 597] width 65 height 24
click at [228, 140] on p "JOEL INES GOMEZ GONZALEZ" at bounding box center [285, 138] width 220 height 31
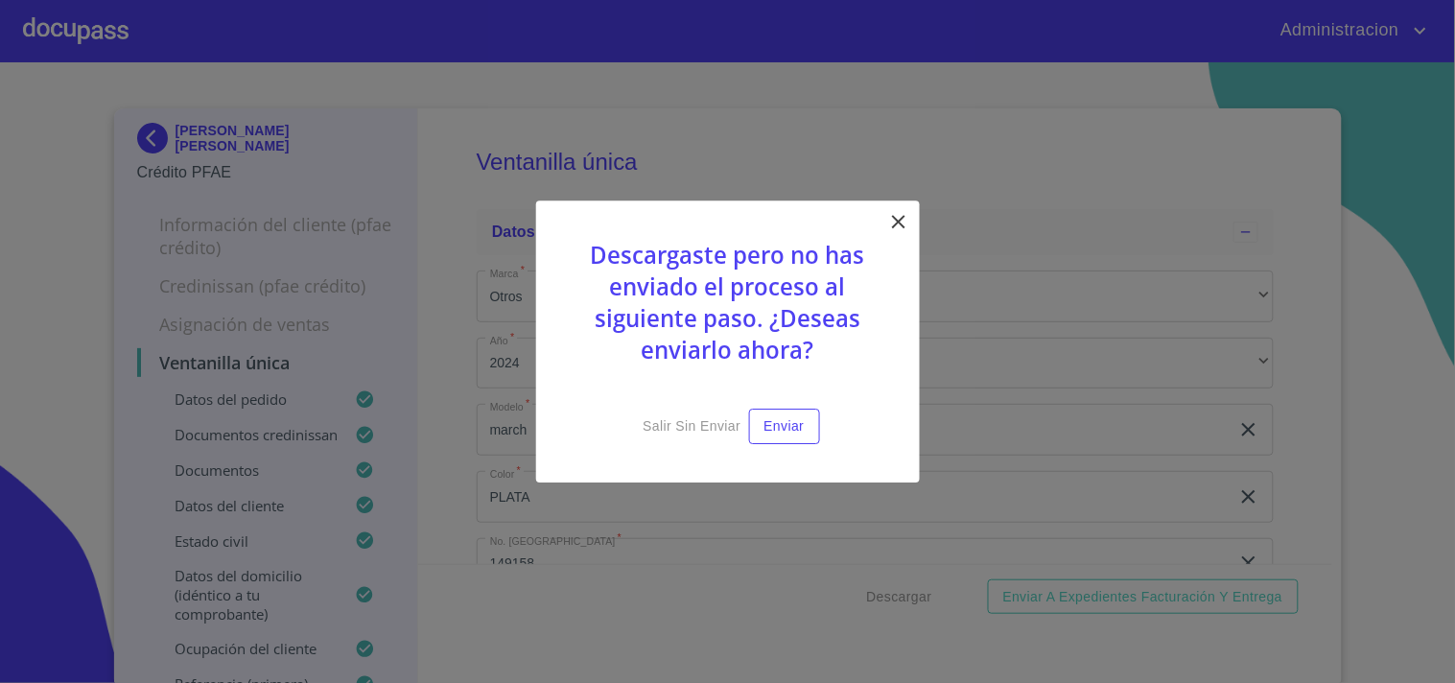
click at [897, 222] on icon at bounding box center [898, 221] width 13 height 13
